Goal: Task Accomplishment & Management: Use online tool/utility

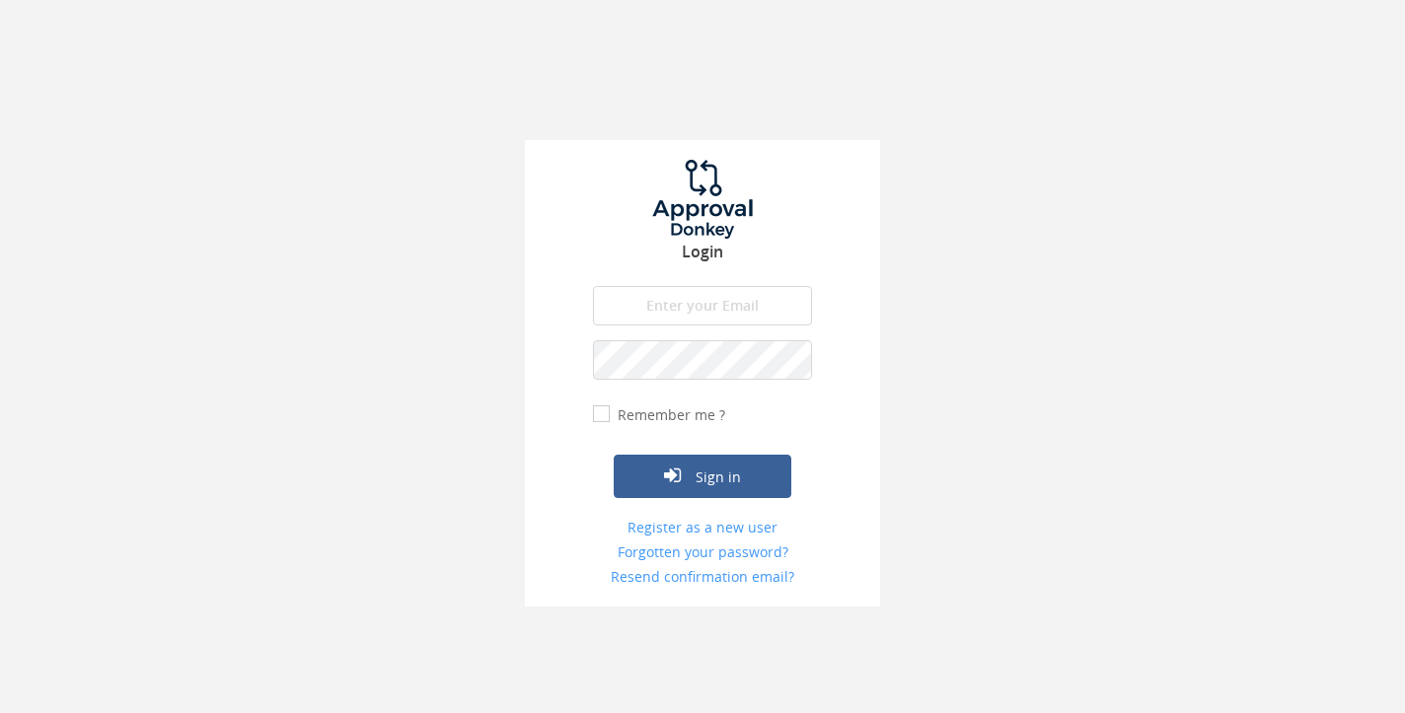
click at [676, 295] on input "email" at bounding box center [702, 305] width 219 height 39
type input "[EMAIL_ADDRESS][DOMAIN_NAME]"
click at [614, 455] on button "Sign in" at bounding box center [703, 476] width 178 height 43
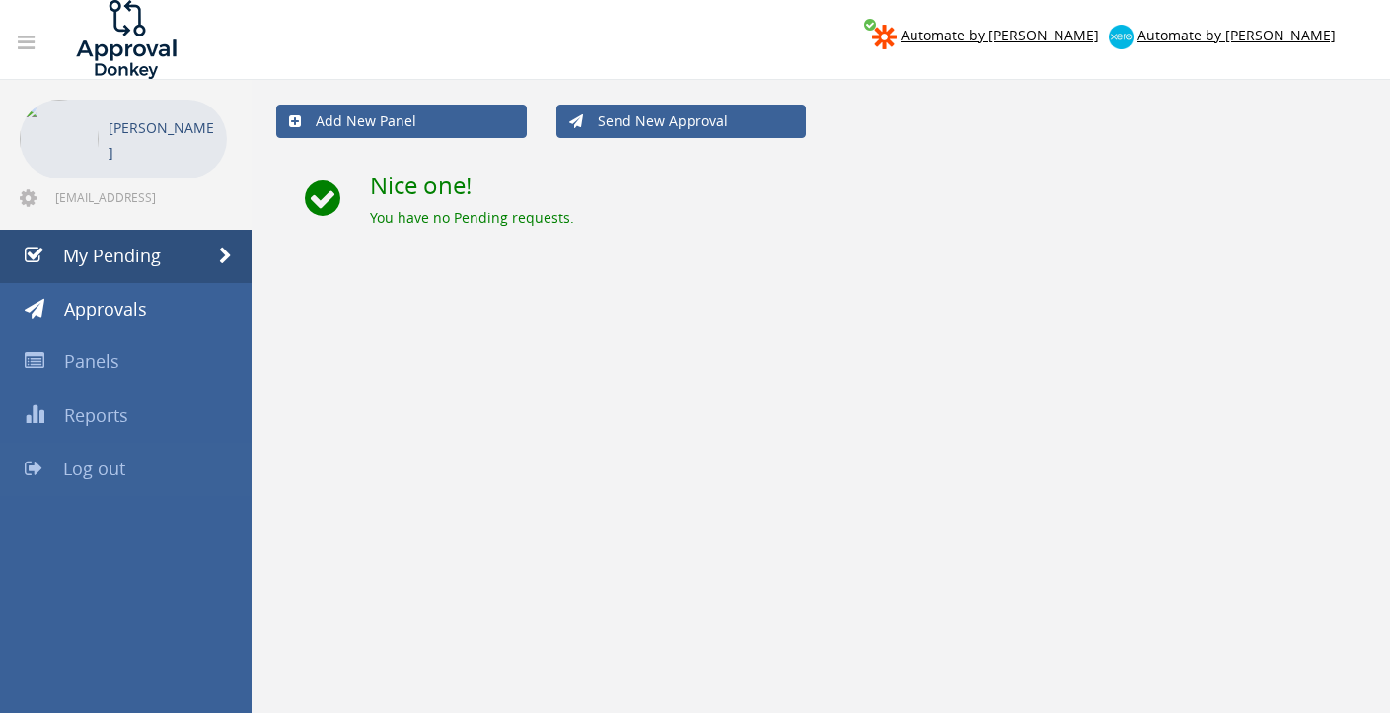
click at [84, 480] on link "Log out" at bounding box center [126, 469] width 252 height 53
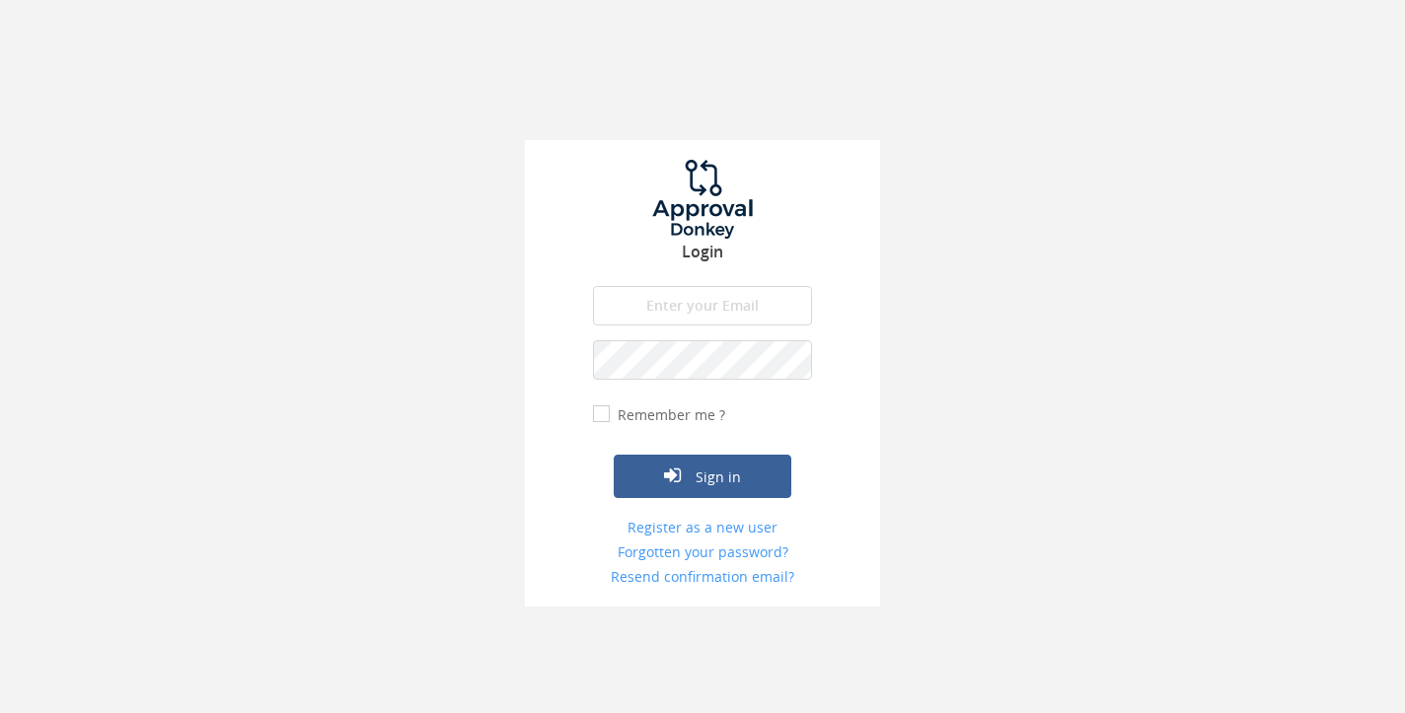
click at [686, 292] on input "email" at bounding box center [702, 305] width 219 height 39
type input "[EMAIL_ADDRESS][DOMAIN_NAME]"
click at [614, 455] on button "Sign in" at bounding box center [703, 476] width 178 height 43
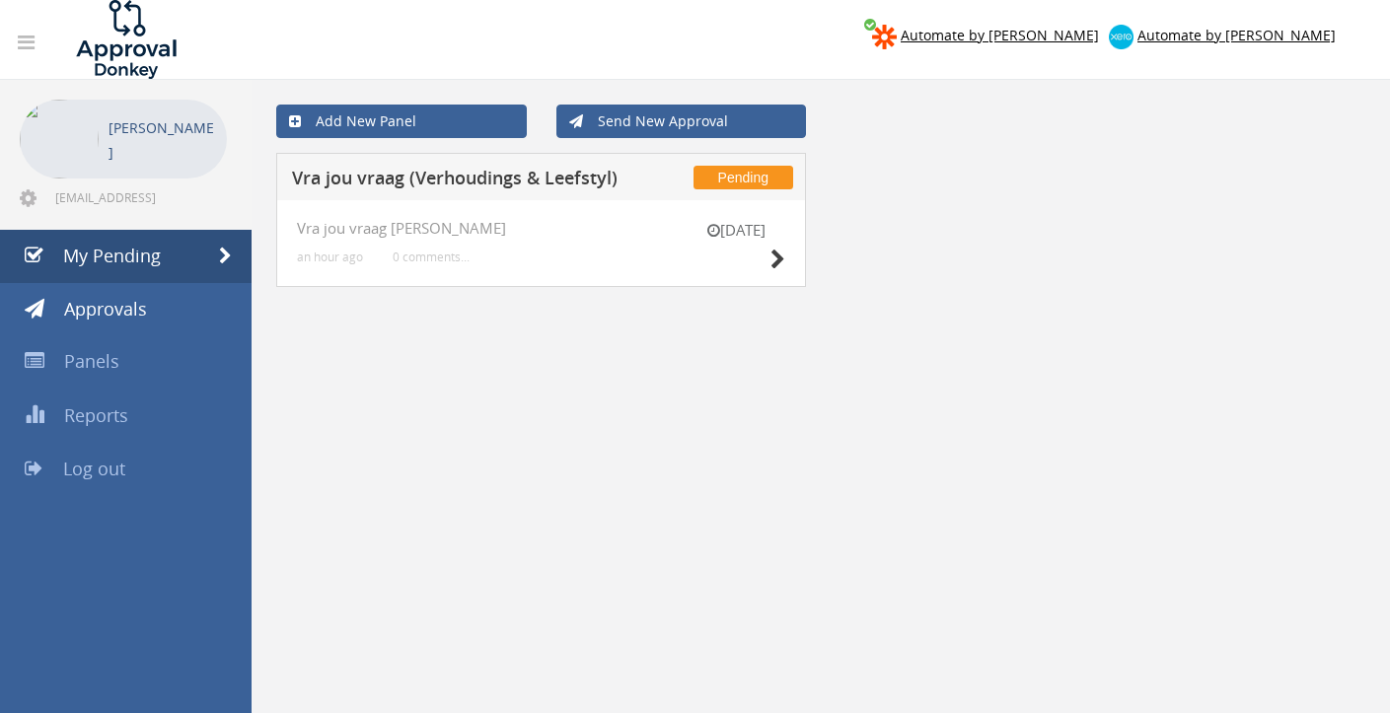
click at [785, 257] on div "[DATE] Vra jou vraag [PERSON_NAME] an hour ago 0 comments..." at bounding box center [541, 243] width 530 height 87
click at [793, 253] on div "[DATE] Vra jou vraag [PERSON_NAME] an hour ago 0 comments..." at bounding box center [541, 243] width 530 height 87
click at [779, 258] on icon at bounding box center [777, 260] width 15 height 21
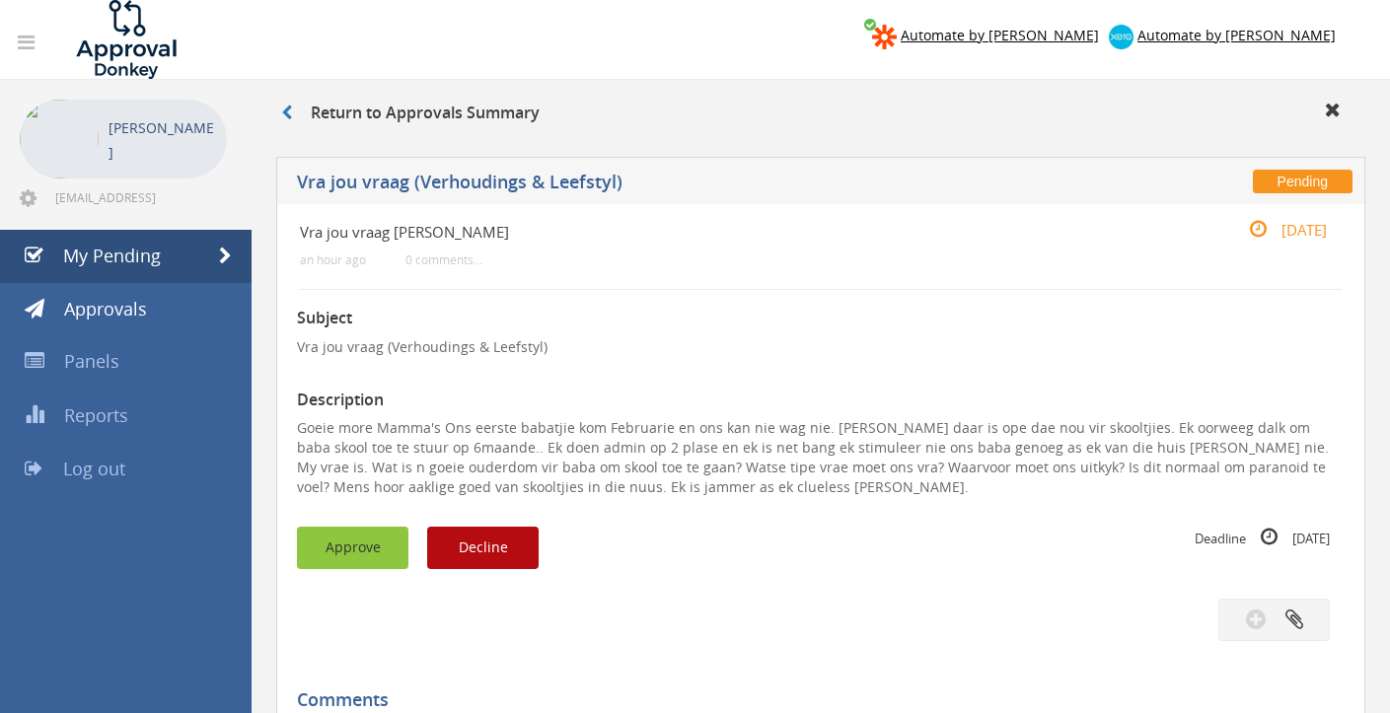
click at [360, 549] on button "Approve" at bounding box center [352, 548] width 111 height 42
